Goal: Check status: Check status

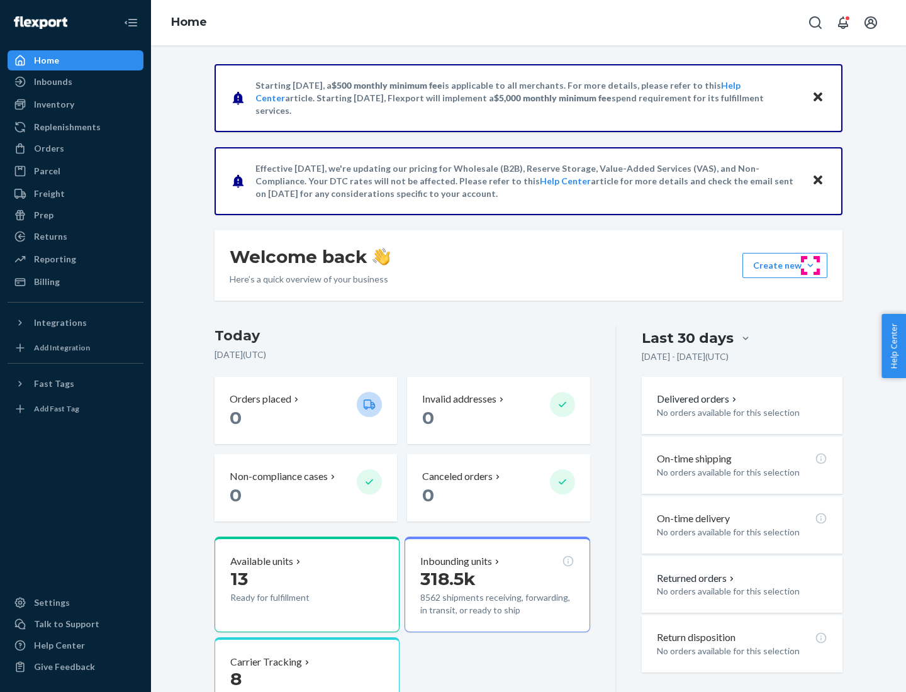
click at [810, 265] on button "Create new Create new inbound Create new order Create new product" at bounding box center [784, 265] width 85 height 25
click at [52, 82] on div "Inbounds" at bounding box center [53, 81] width 38 height 13
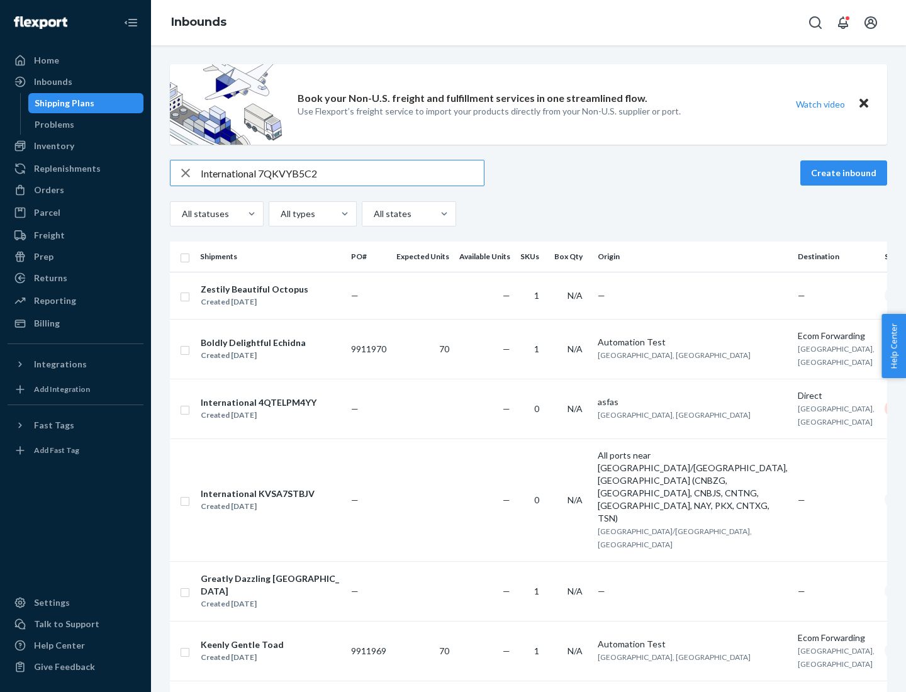
type input "International 7QKVYB5C29"
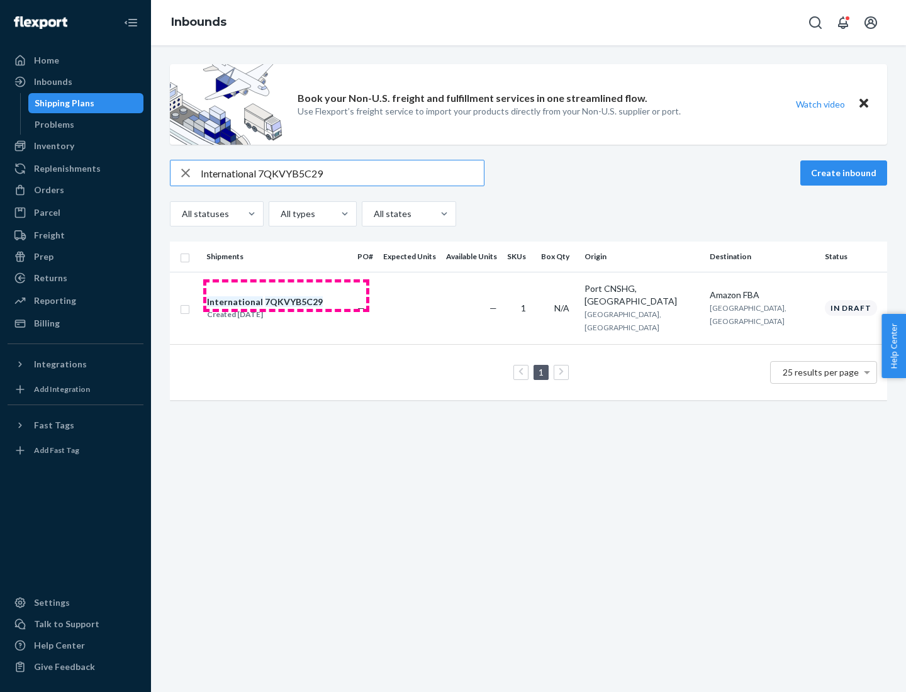
click at [286, 308] on div "Created [DATE]" at bounding box center [265, 314] width 116 height 13
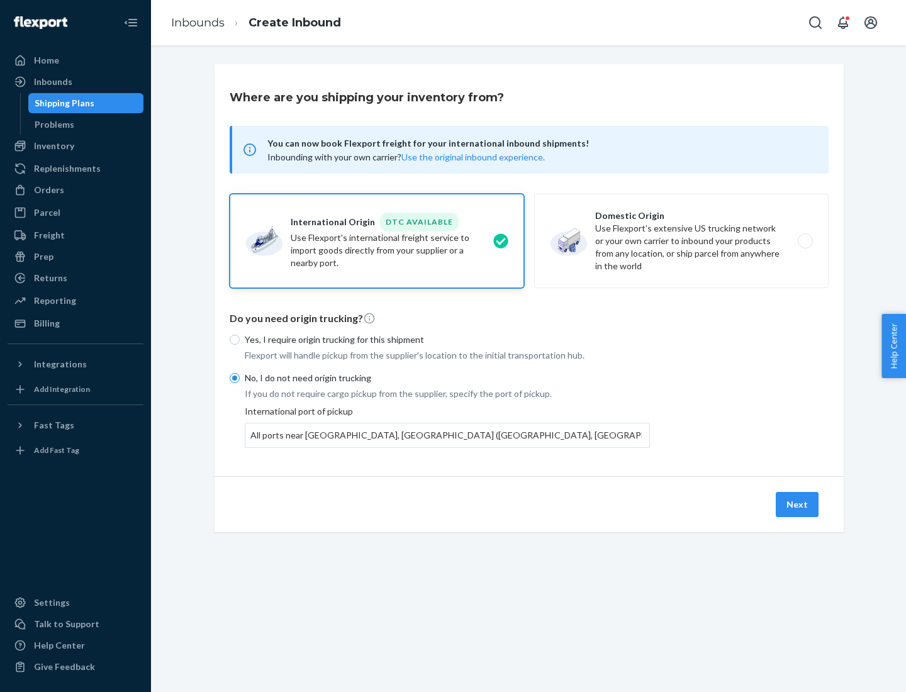
click at [798, 504] on button "Next" at bounding box center [797, 504] width 43 height 25
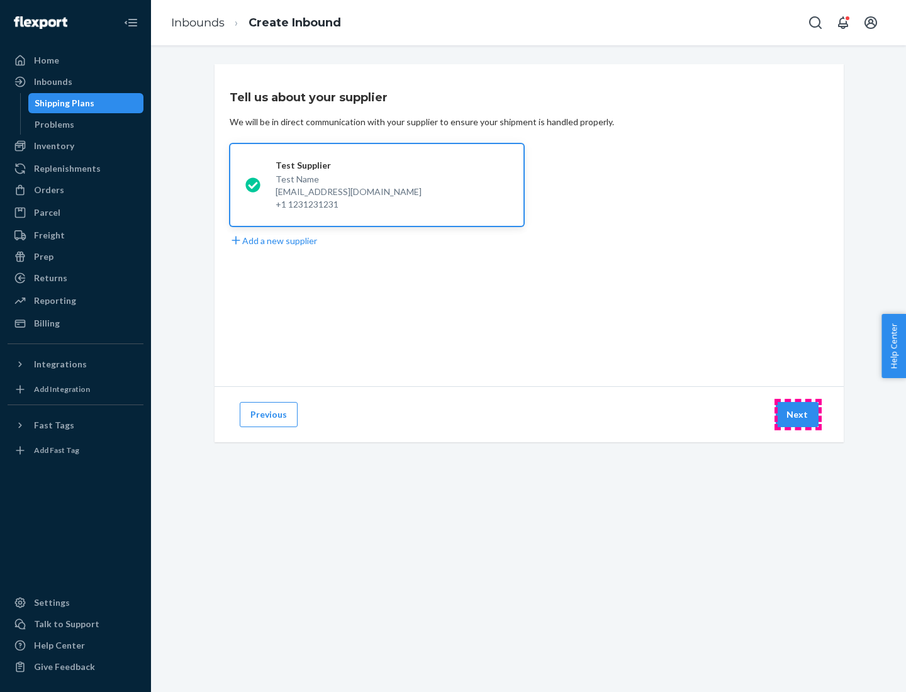
click at [798, 415] on button "Next" at bounding box center [797, 414] width 43 height 25
